Goal: Find specific page/section: Find specific page/section

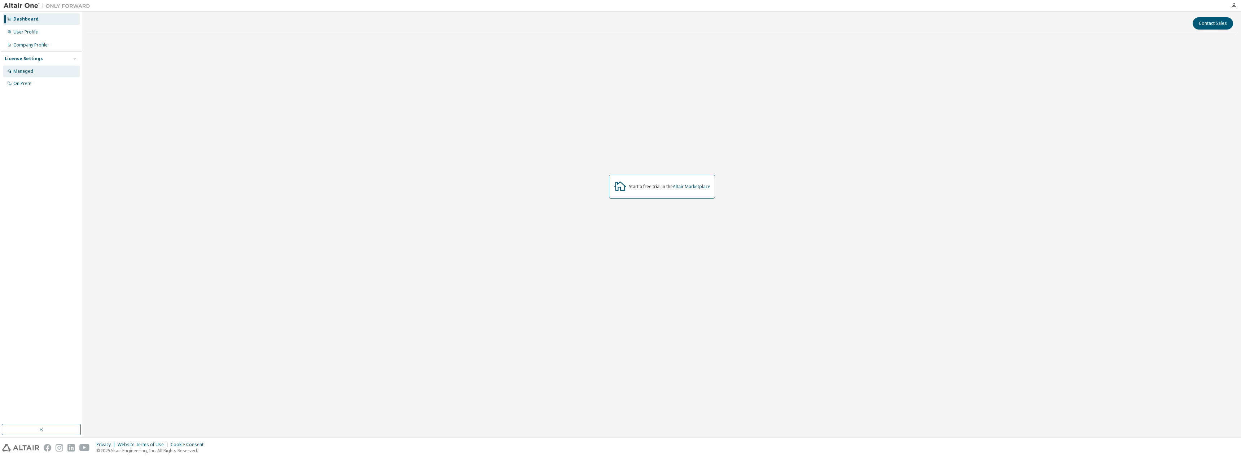
click at [32, 73] on div "Managed" at bounding box center [23, 72] width 20 height 6
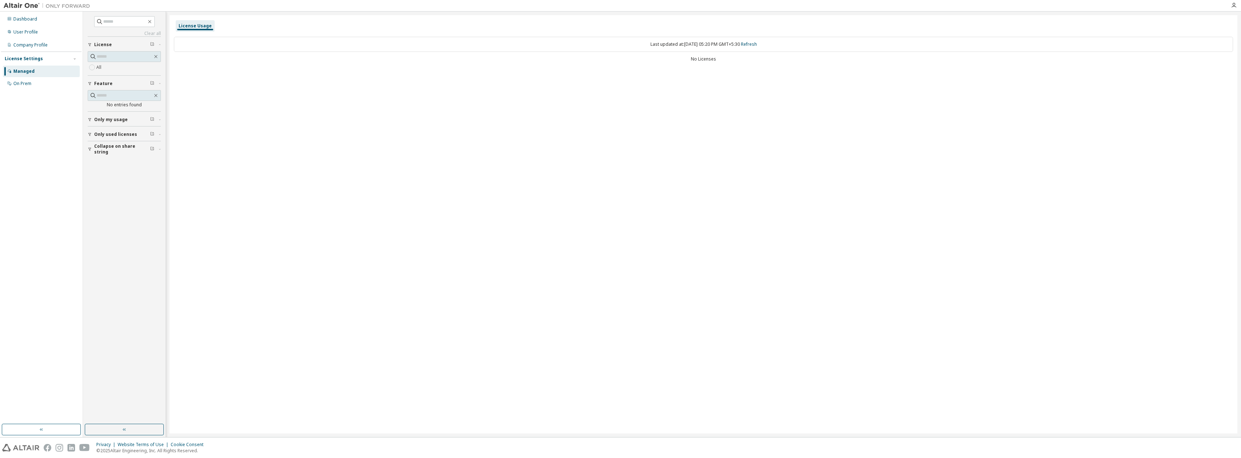
click at [115, 118] on span "Only my usage" at bounding box center [111, 120] width 34 height 6
click at [105, 157] on span "Only used licenses" at bounding box center [115, 156] width 43 height 6
click at [18, 14] on div "Dashboard" at bounding box center [41, 19] width 77 height 12
